Goal: Task Accomplishment & Management: Use online tool/utility

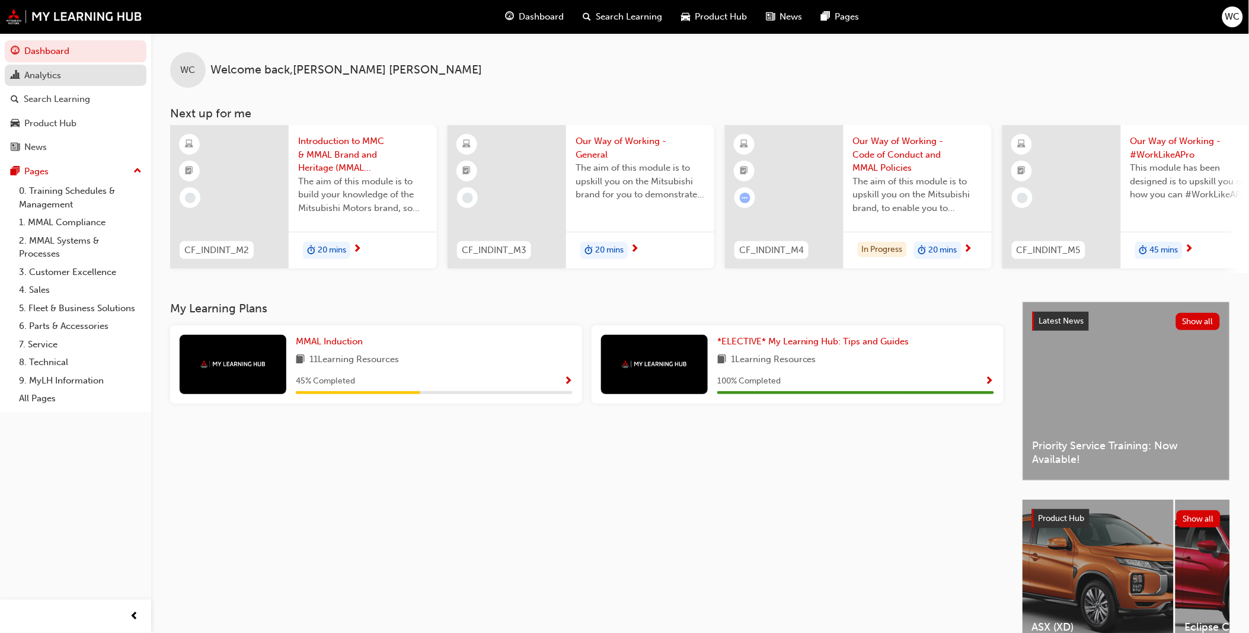
click at [43, 77] on div "Analytics" at bounding box center [42, 76] width 37 height 14
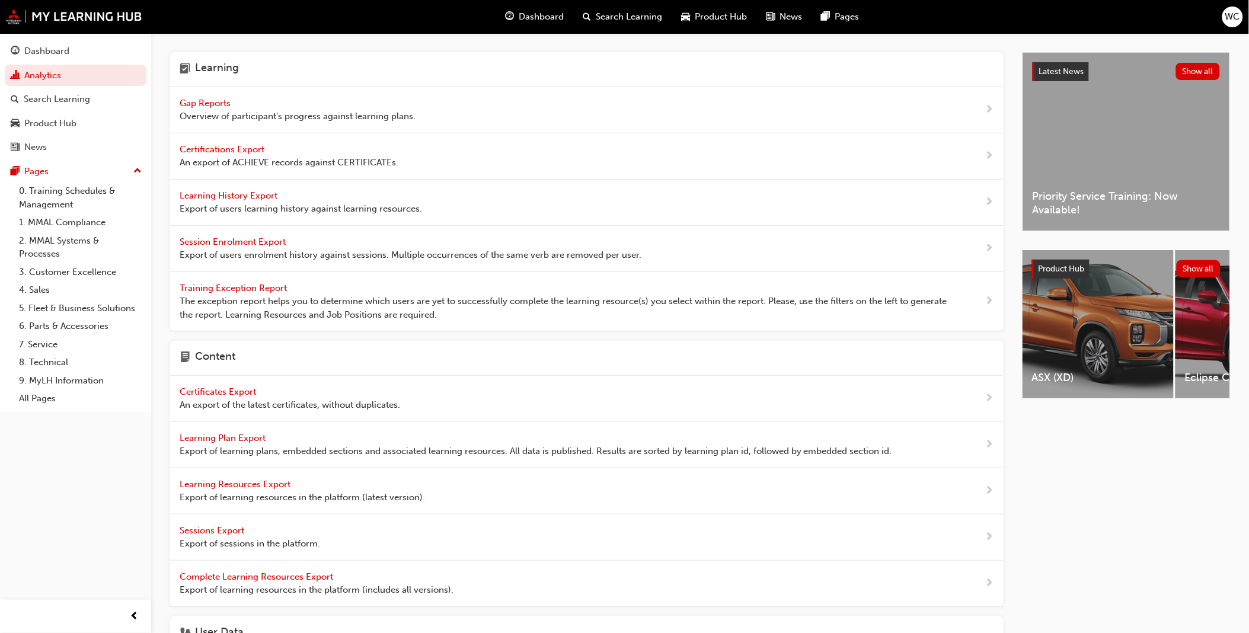
click at [224, 102] on span "Gap Reports" at bounding box center [206, 103] width 53 height 11
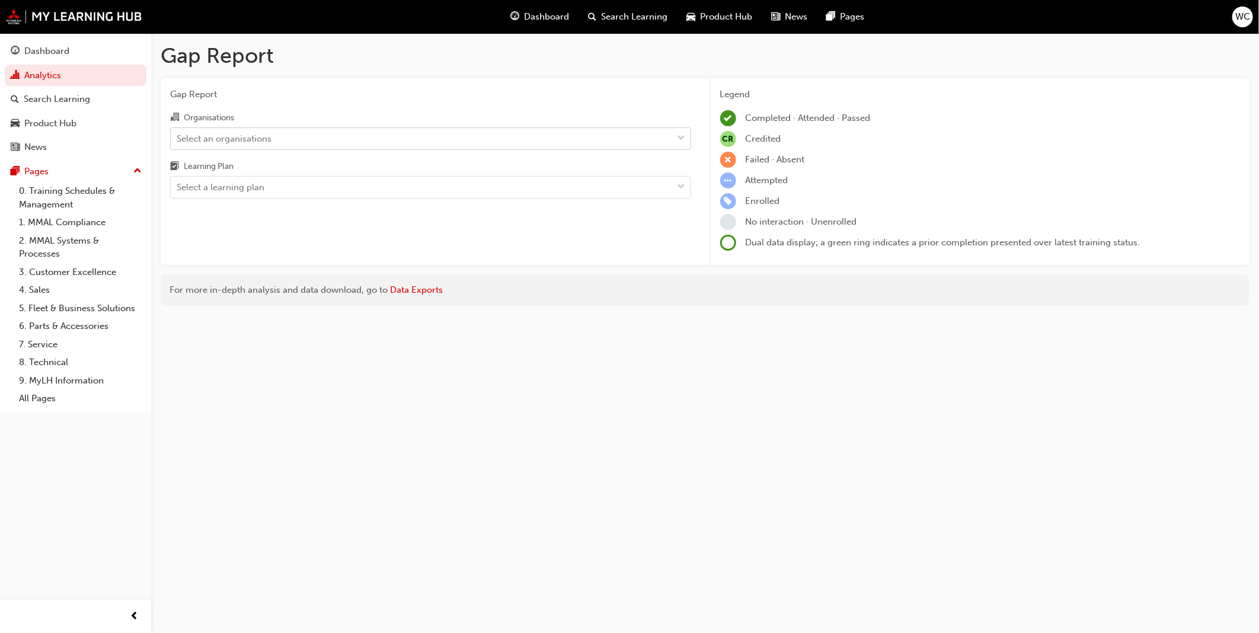
click at [680, 139] on span "down-icon" at bounding box center [681, 138] width 8 height 15
click at [178, 139] on input "Organisations Select an organisations" at bounding box center [177, 138] width 1 height 10
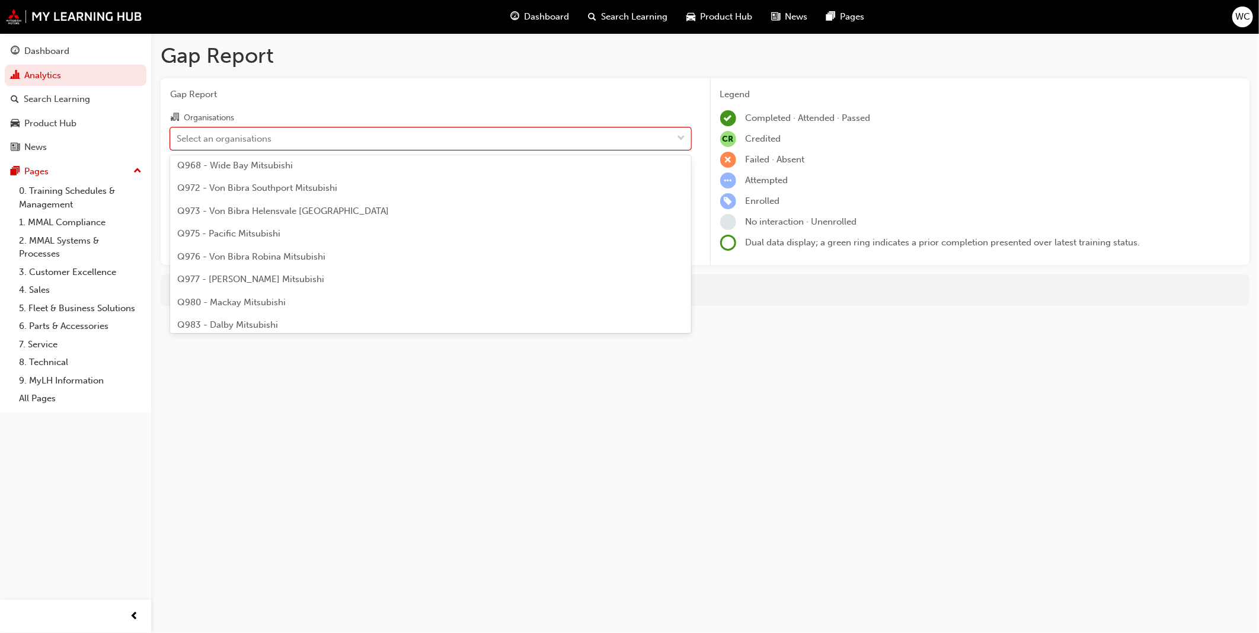
scroll to position [2107, 0]
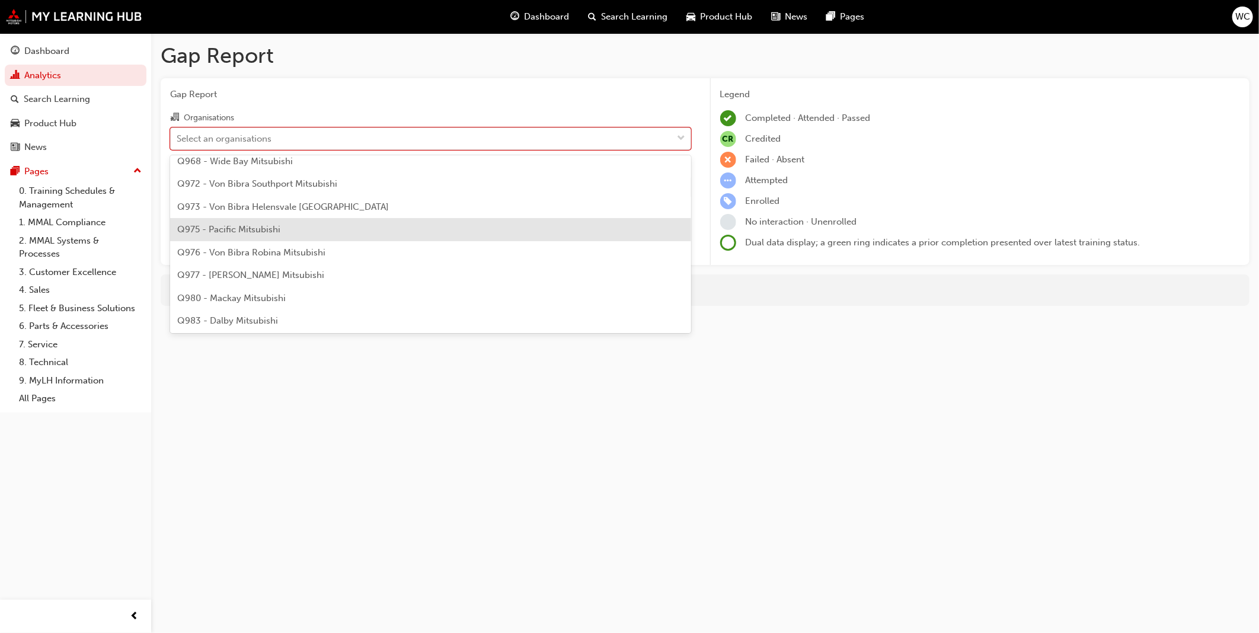
click at [500, 229] on div "Q975 - Pacific Mitsubishi" at bounding box center [430, 229] width 521 height 23
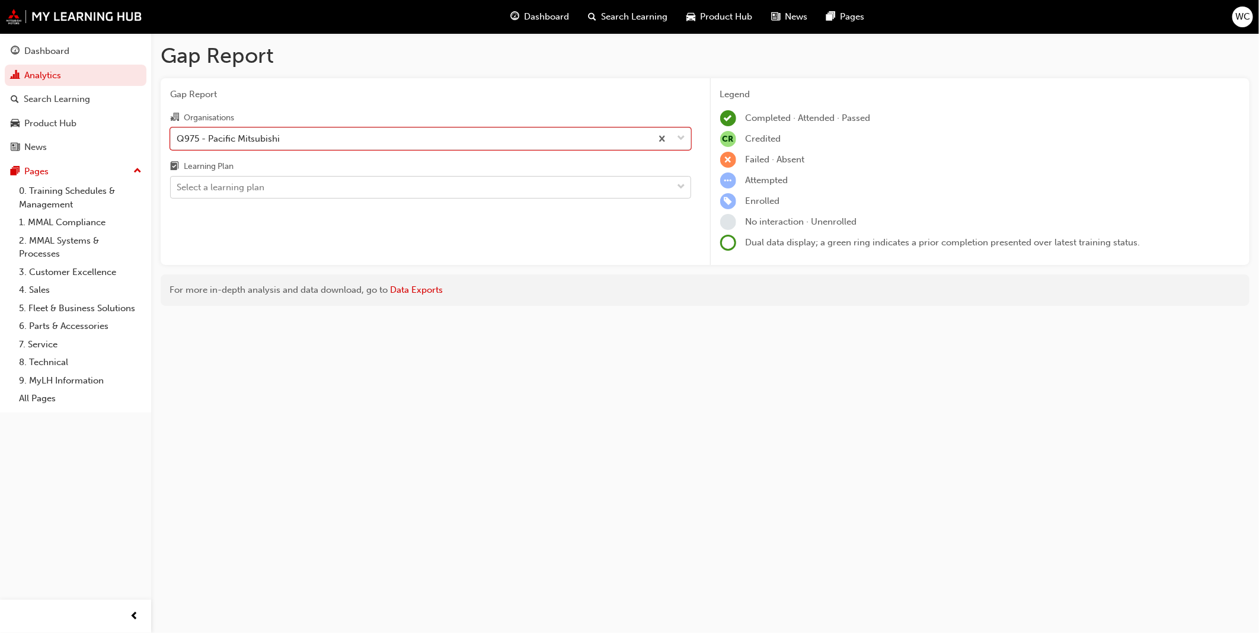
click at [524, 186] on div "Select a learning plan" at bounding box center [422, 187] width 502 height 21
click at [178, 186] on input "Learning Plan Select a learning plan" at bounding box center [177, 187] width 1 height 10
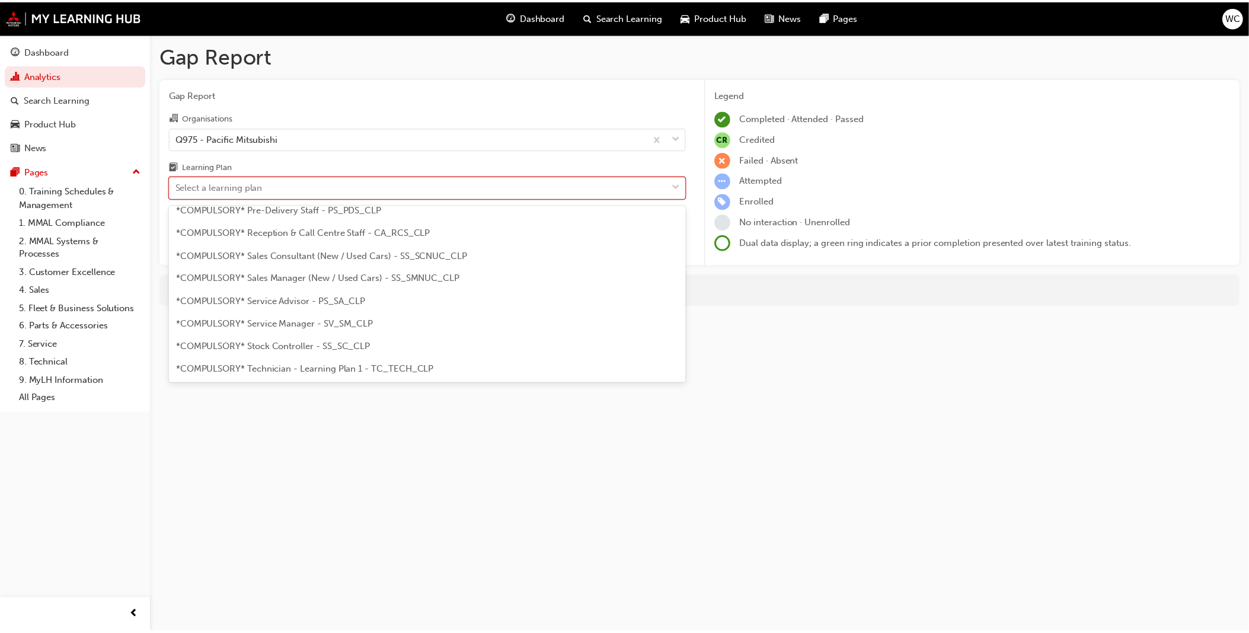
scroll to position [329, 0]
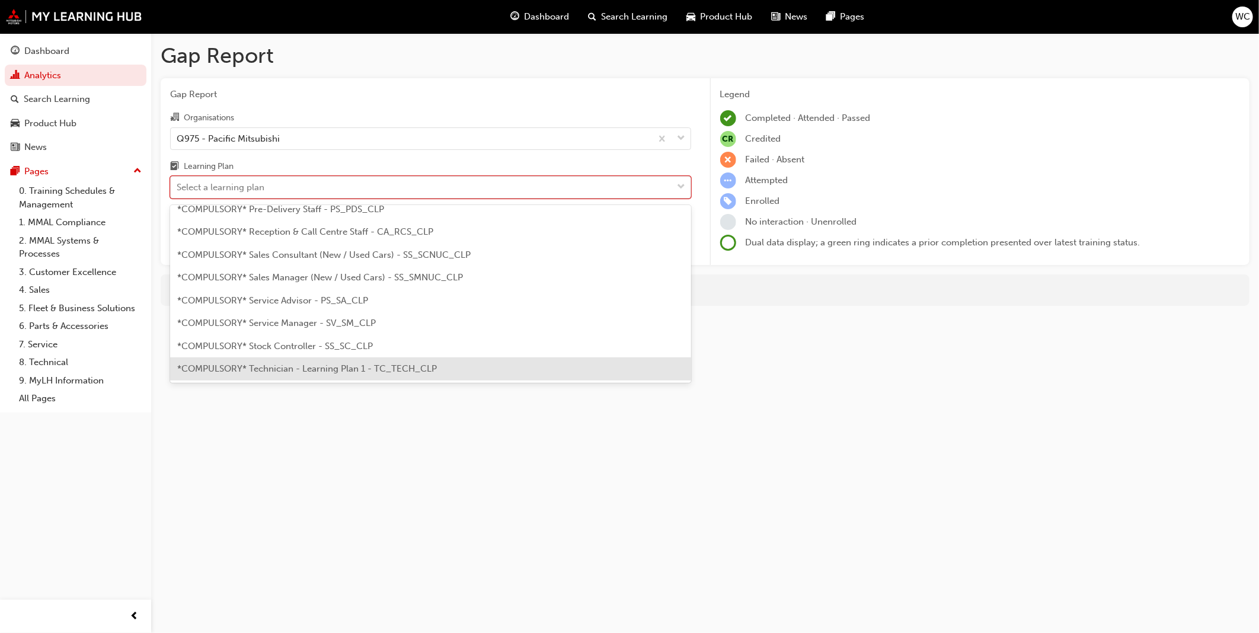
click at [463, 363] on div "*COMPULSORY* Technician - Learning Plan 1 - TC_TECH_CLP" at bounding box center [430, 368] width 521 height 23
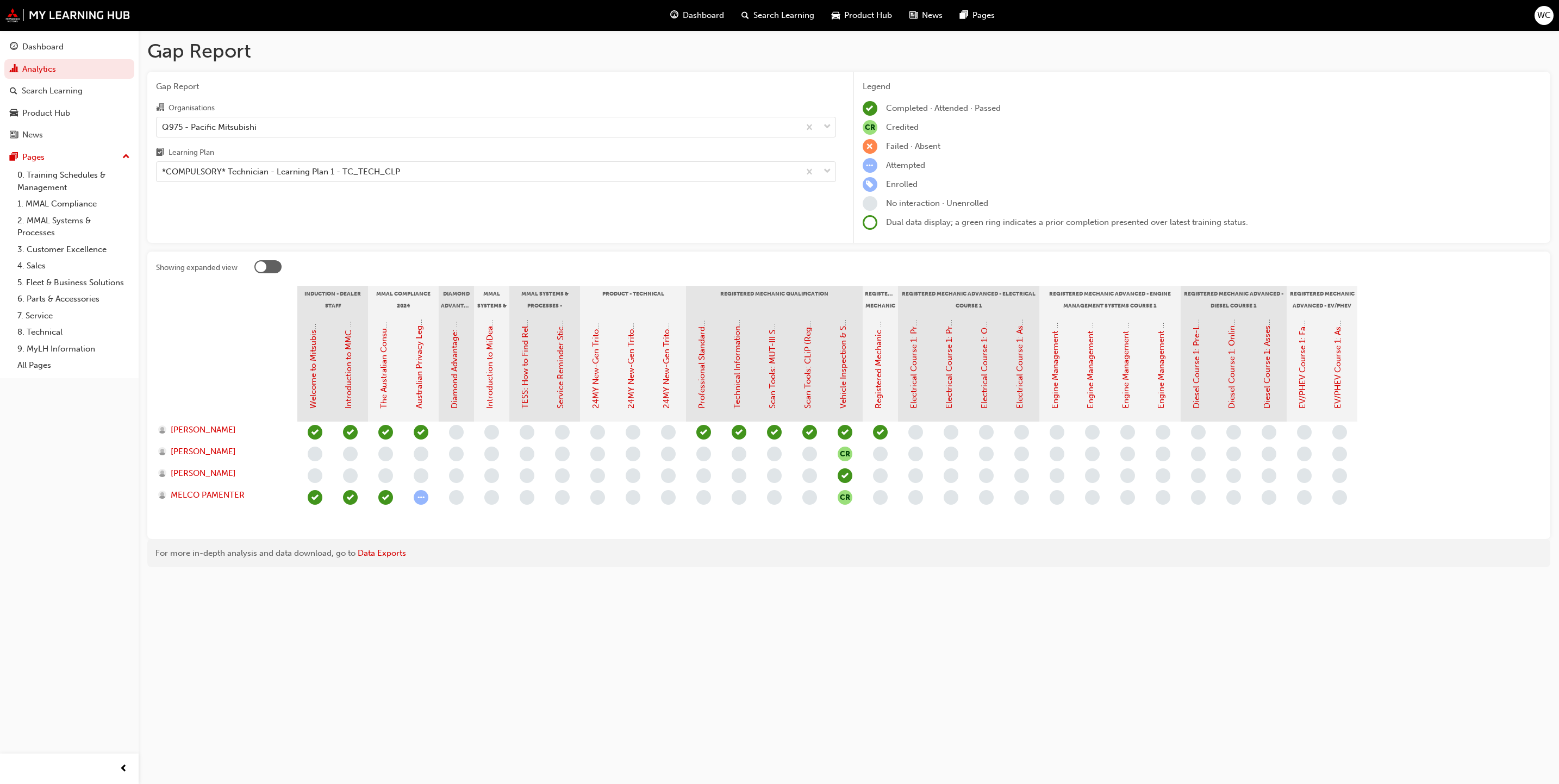
drag, startPoint x: 1133, startPoint y: 22, endPoint x: 1144, endPoint y: 638, distance: 616.1
click at [1144, 580] on div "Gap Report Gap Report Organisations Q975 - Pacific Mitsubishi Learning Plan *CO…" at bounding box center [780, 392] width 1559 height 784
